Goal: Transaction & Acquisition: Purchase product/service

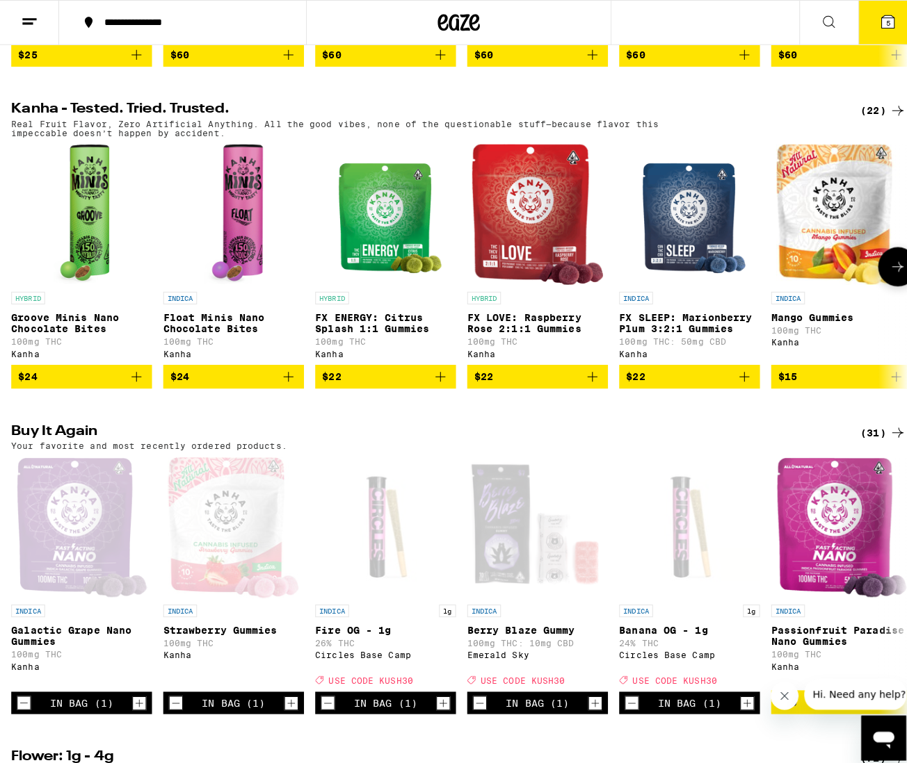
scroll to position [747, 0]
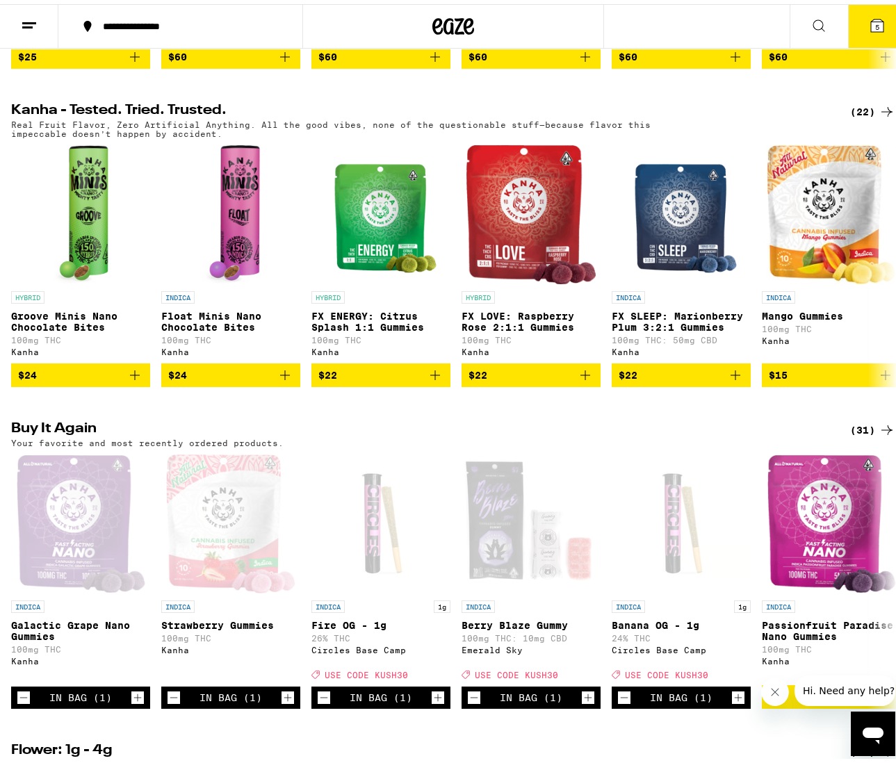
click at [866, 33] on button "5" at bounding box center [877, 22] width 58 height 43
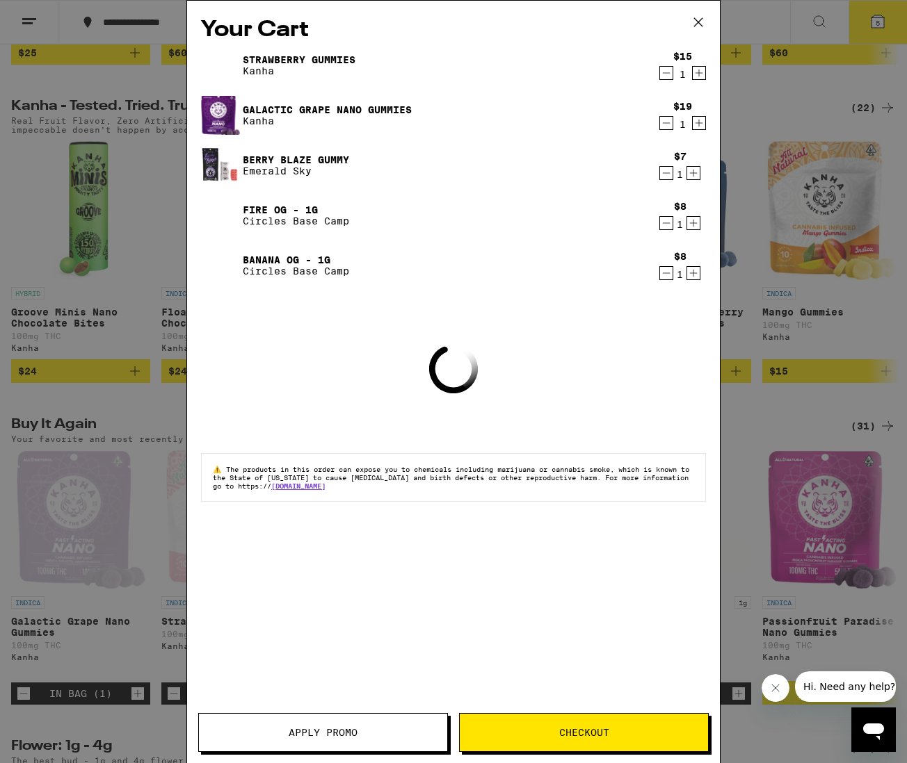
click at [343, 718] on button "Apply Promo" at bounding box center [323, 732] width 250 height 39
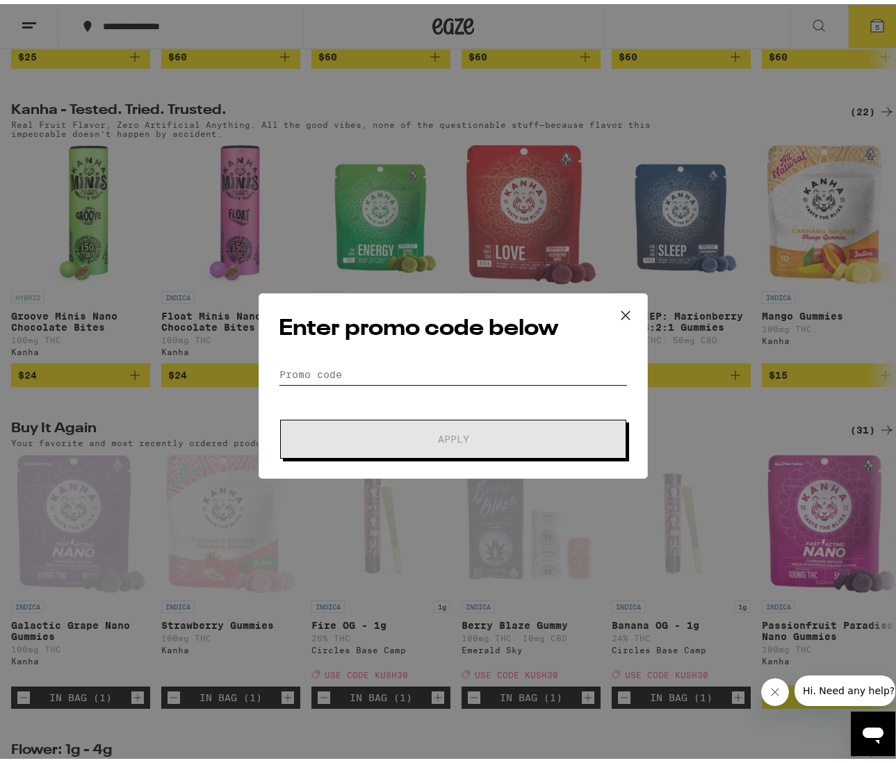
click at [421, 371] on input "Promo Code" at bounding box center [453, 370] width 349 height 21
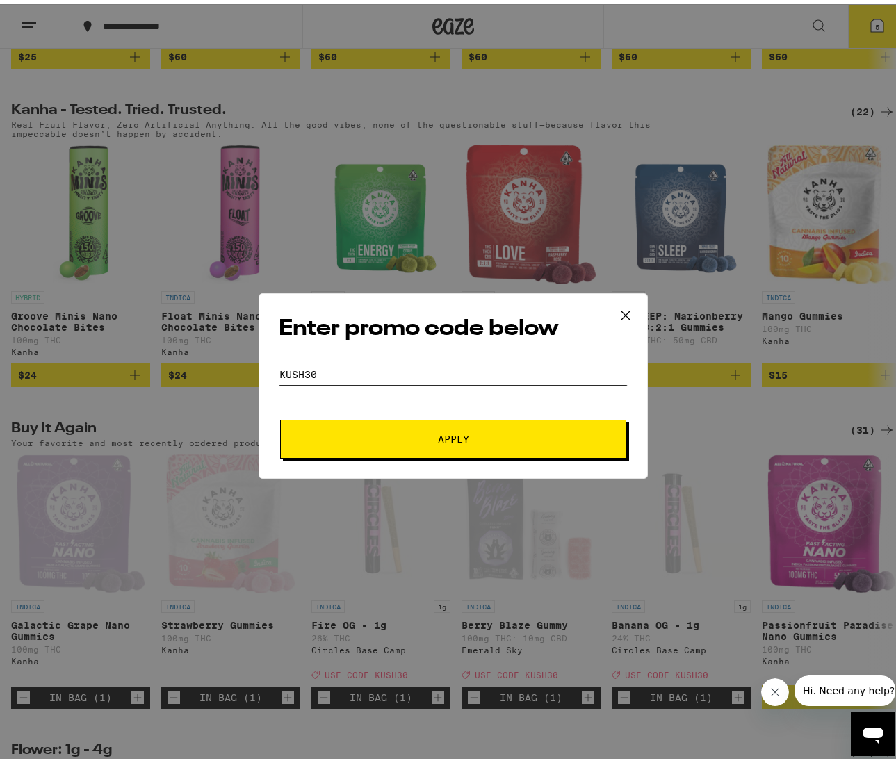
type input "Kush30"
click at [448, 435] on button "Apply" at bounding box center [453, 435] width 346 height 39
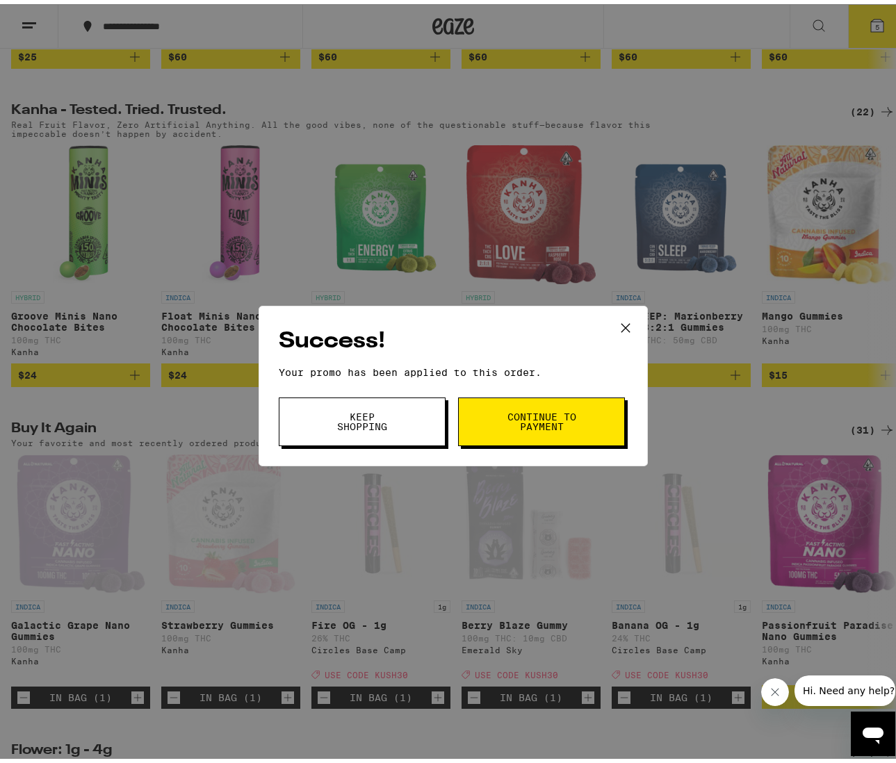
click at [626, 321] on icon at bounding box center [625, 324] width 21 height 21
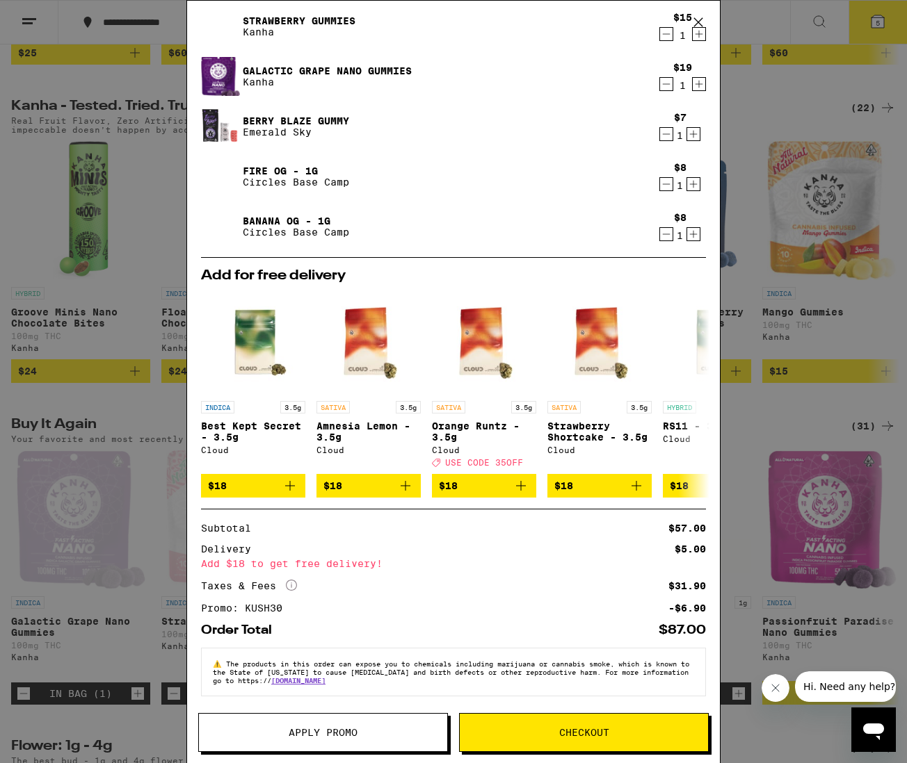
scroll to position [49, 0]
